Goal: Find specific page/section: Find specific page/section

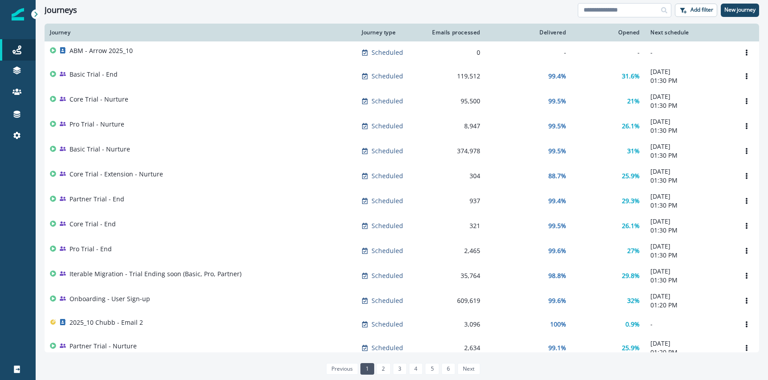
click at [598, 16] on input at bounding box center [625, 10] width 94 height 14
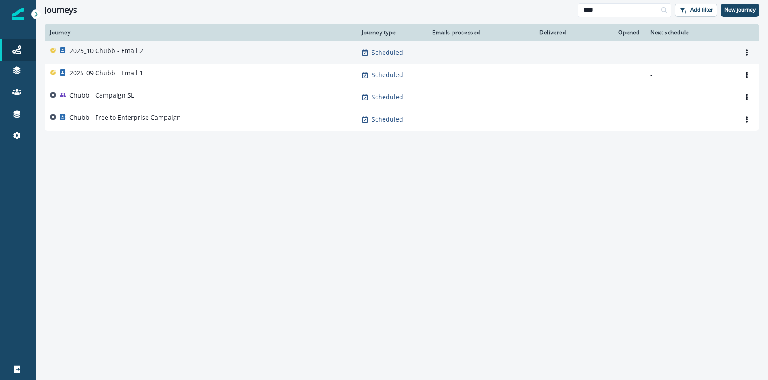
type input "****"
click at [118, 54] on p "2025_10 Chubb - Email 2" at bounding box center [105, 50] width 73 height 9
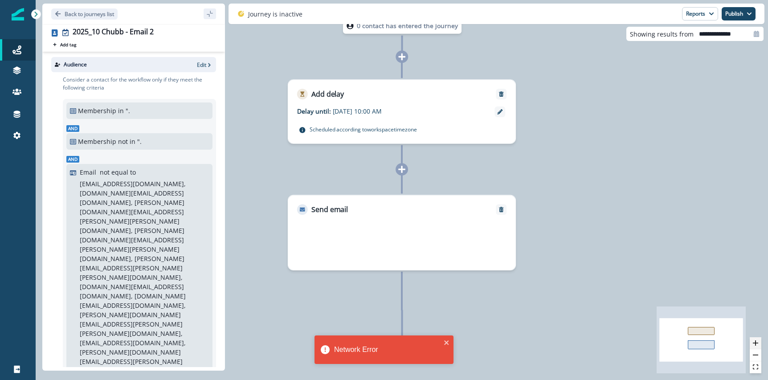
click at [754, 345] on icon "zoom in" at bounding box center [755, 342] width 5 height 5
click at [754, 345] on div at bounding box center [755, 355] width 12 height 36
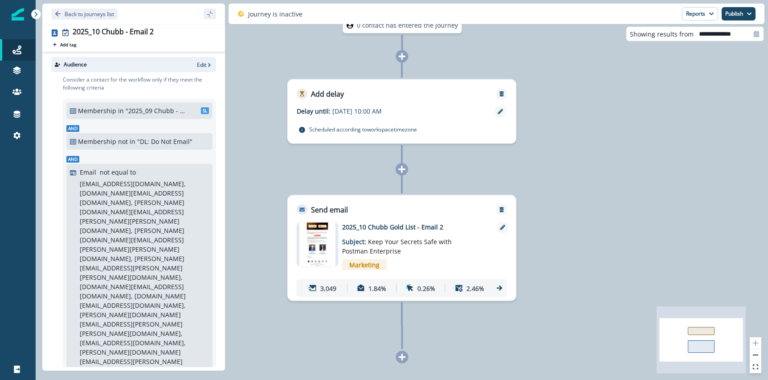
click at [495, 291] on icon at bounding box center [499, 288] width 8 height 8
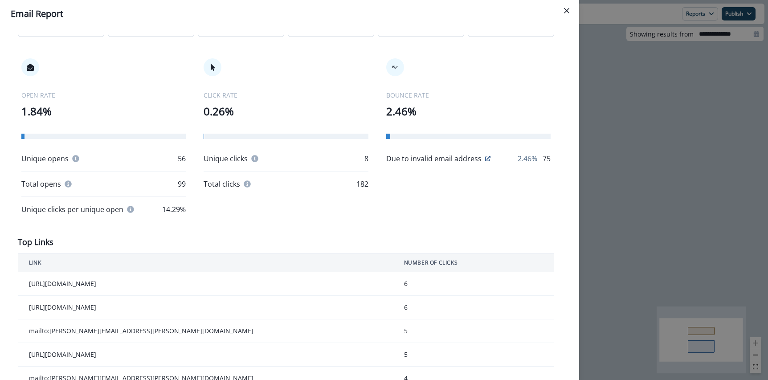
scroll to position [4, 0]
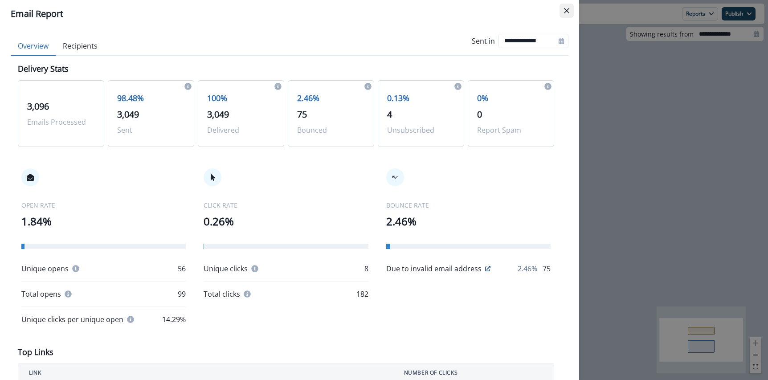
click at [566, 7] on button "Close" at bounding box center [566, 11] width 14 height 14
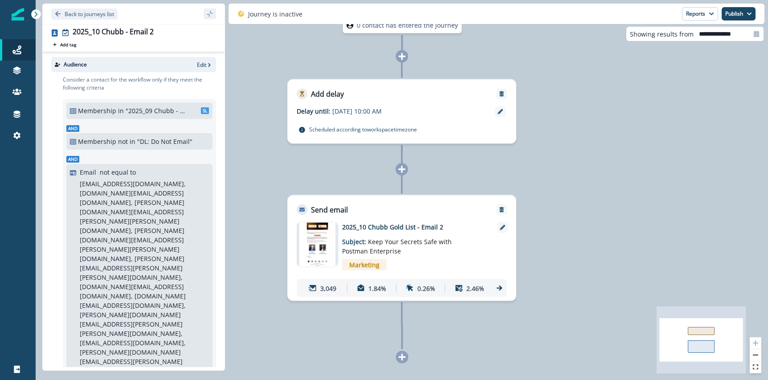
click at [317, 237] on img at bounding box center [317, 244] width 37 height 45
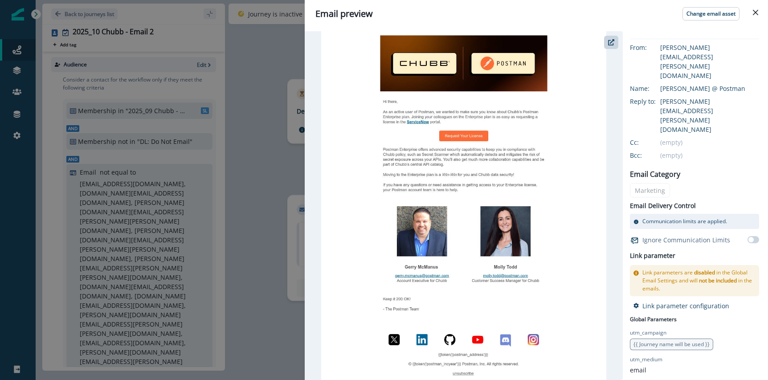
scroll to position [127, 0]
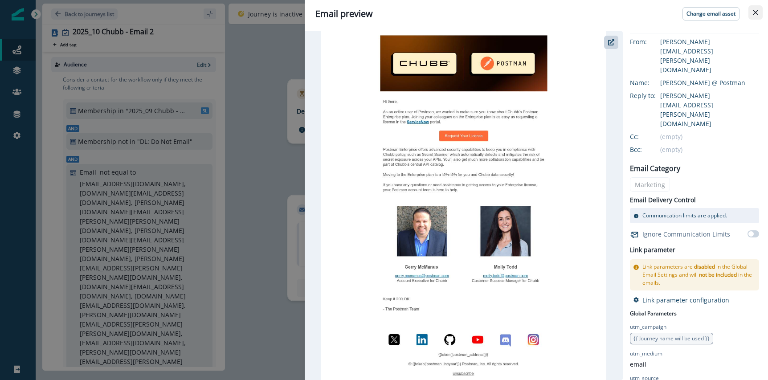
click at [753, 18] on button "Close" at bounding box center [755, 12] width 14 height 14
